Goal: Task Accomplishment & Management: Use online tool/utility

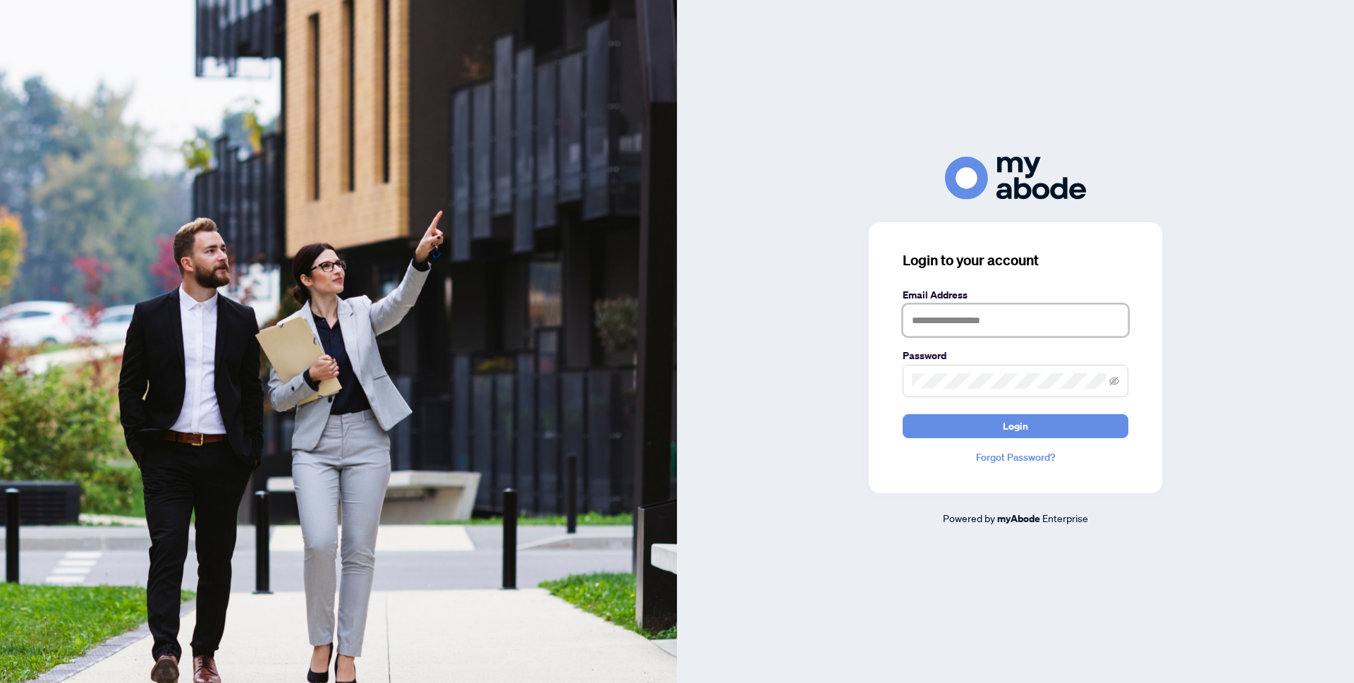
click at [1008, 325] on input "text" at bounding box center [1016, 320] width 226 height 32
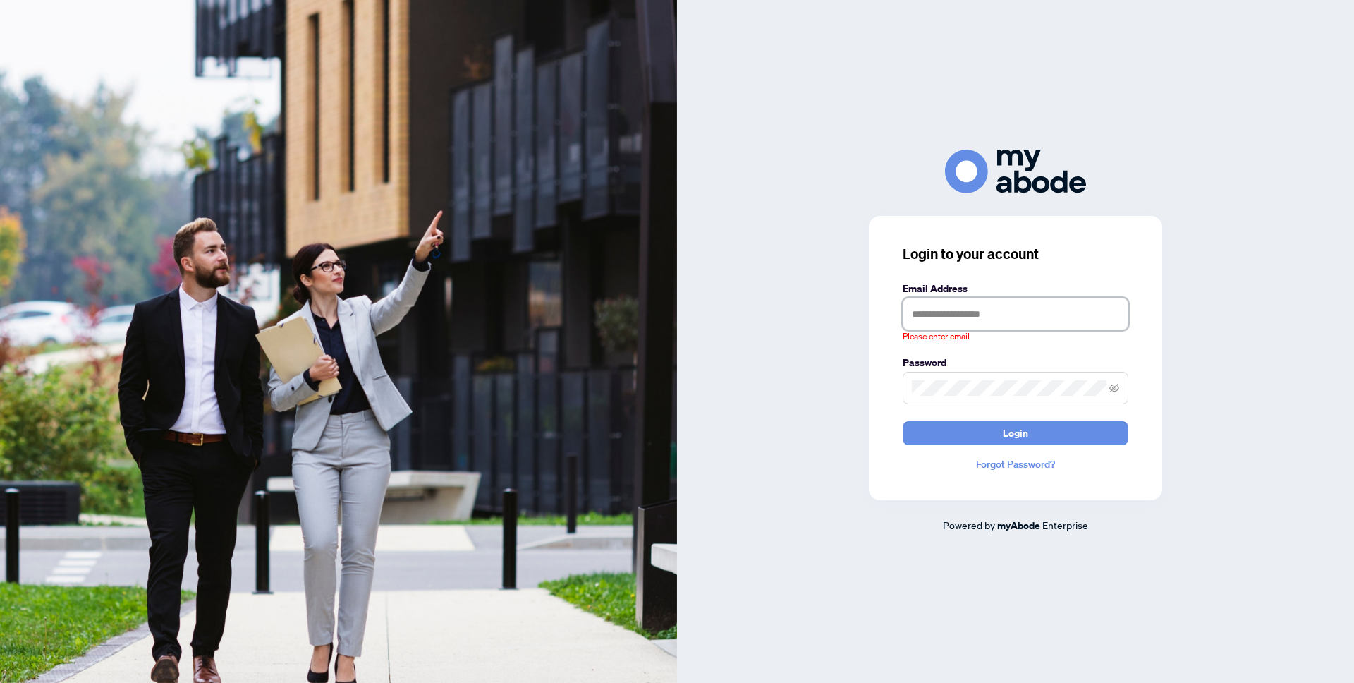
type input "**********"
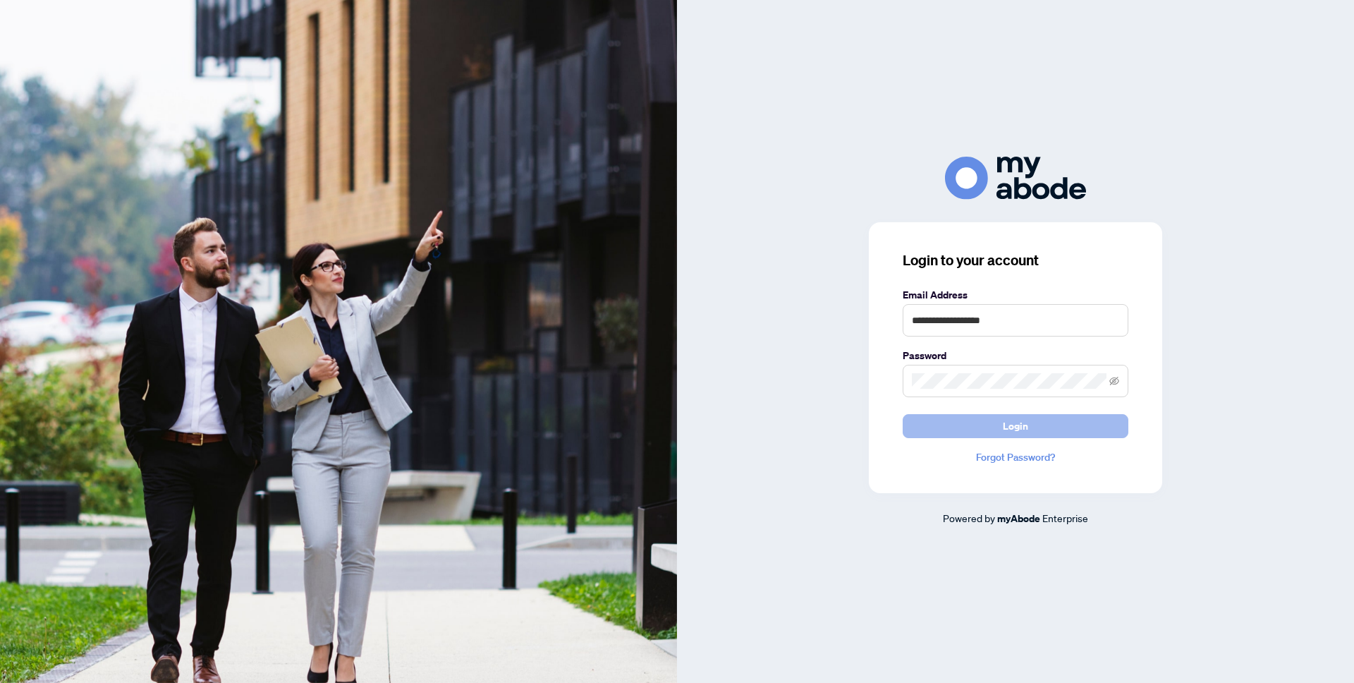
click at [1040, 424] on button "Login" at bounding box center [1016, 426] width 226 height 24
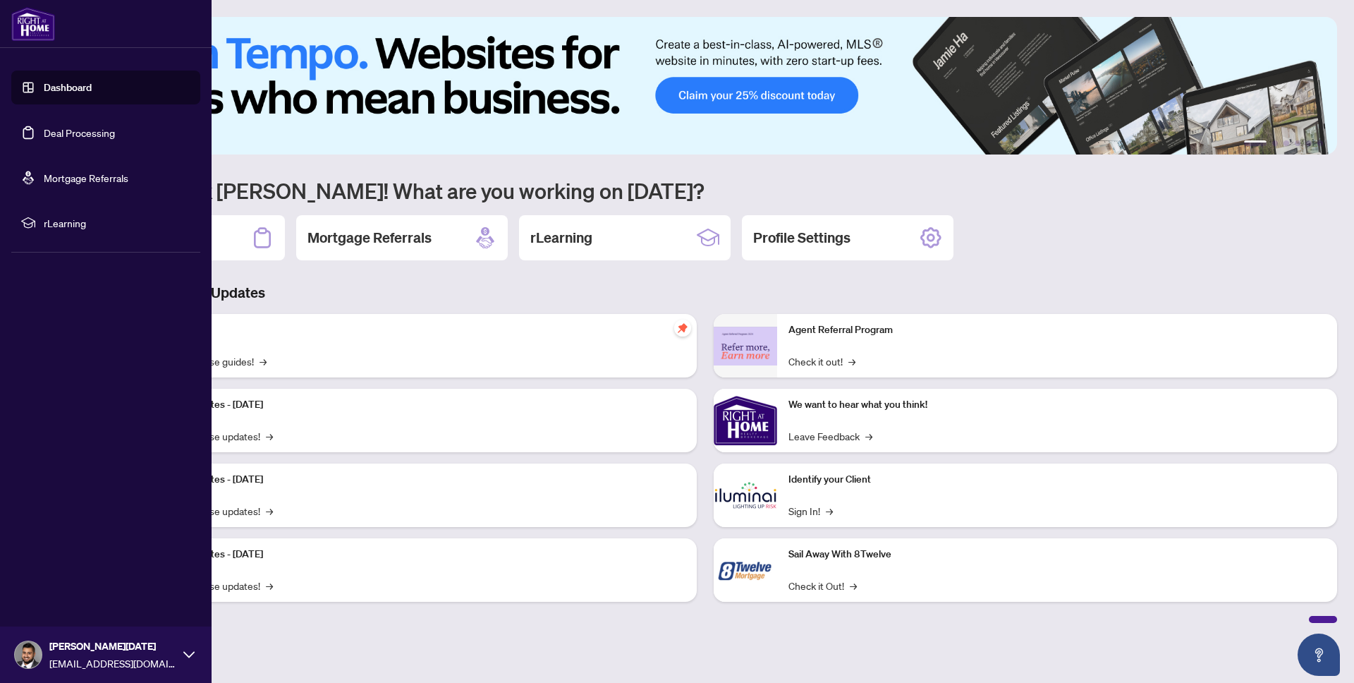
click at [54, 131] on link "Deal Processing" at bounding box center [79, 132] width 71 height 13
